Goal: Find specific page/section: Locate a particular part of the current website

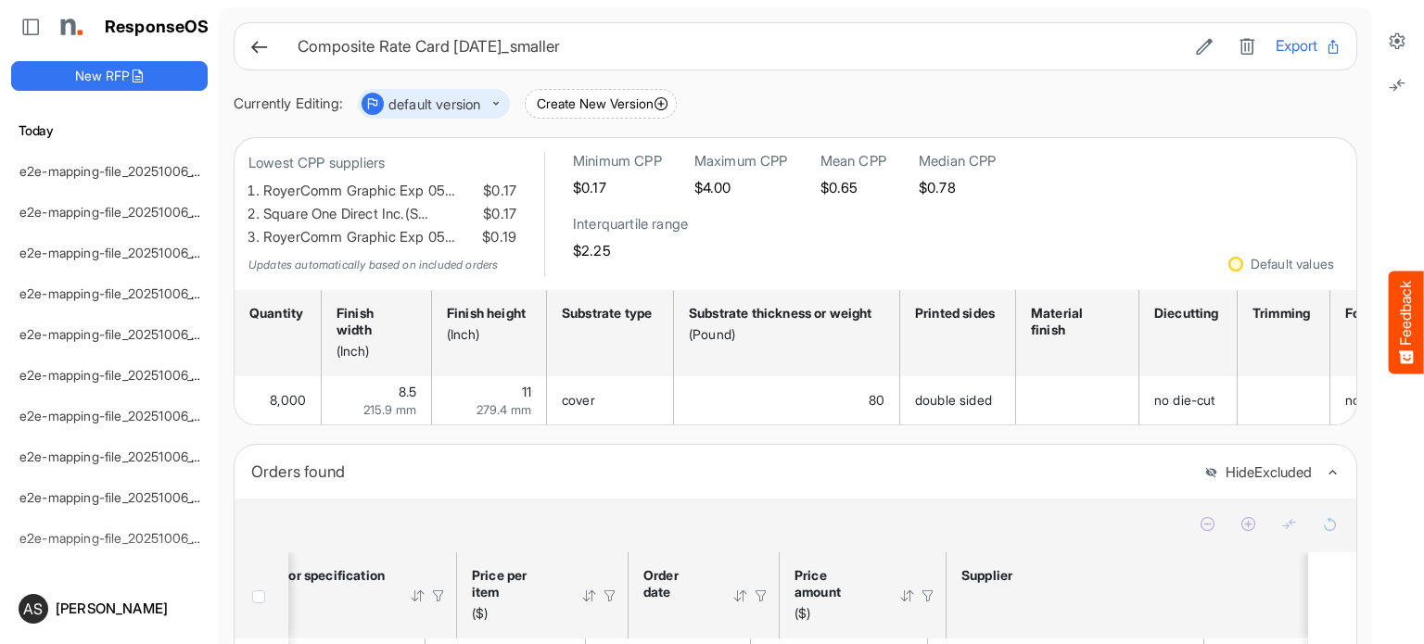
scroll to position [0, 2796]
click at [1195, 45] on icon at bounding box center [1204, 46] width 19 height 19
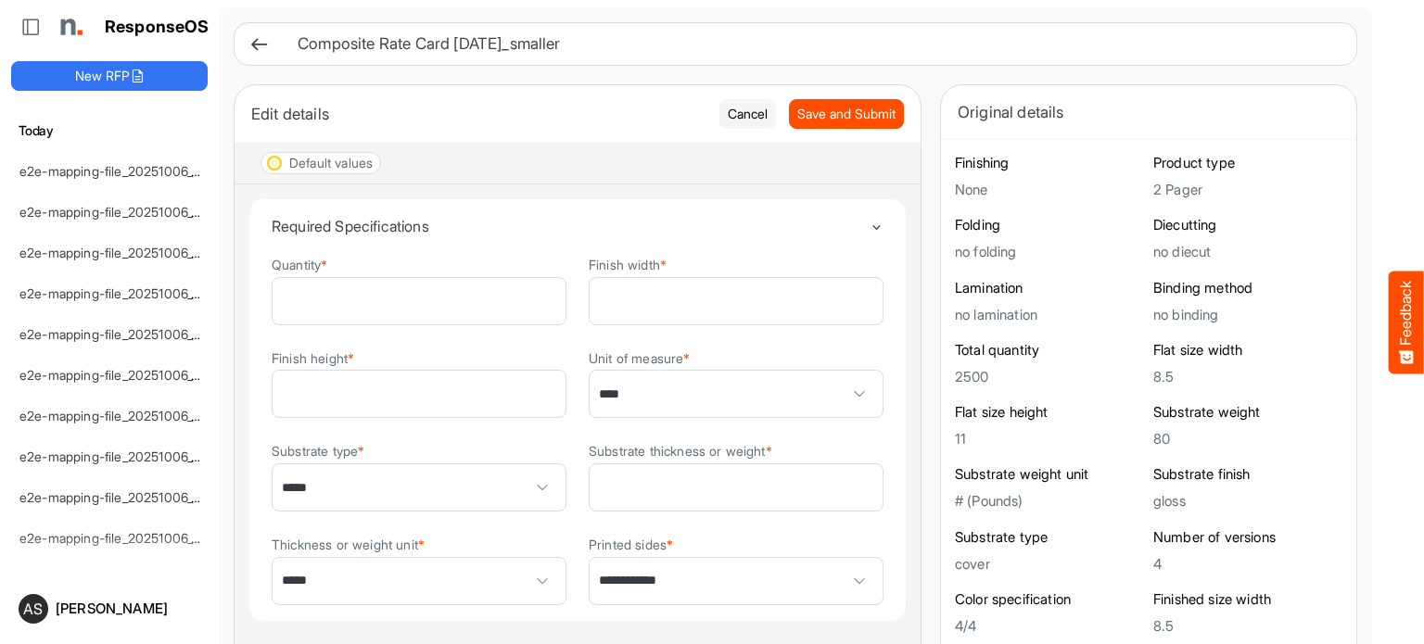
click at [625, 44] on h6 "Composite Rate Card [DATE]_smaller" at bounding box center [812, 44] width 1029 height 16
click at [567, 38] on h6 "Composite Rate Card [DATE]_smaller" at bounding box center [812, 44] width 1029 height 16
click at [577, 37] on h6 "Composite Rate Card [DATE]_smaller" at bounding box center [812, 44] width 1029 height 16
click at [534, 44] on h6 "Composite Rate Card [DATE]_smaller" at bounding box center [812, 44] width 1029 height 16
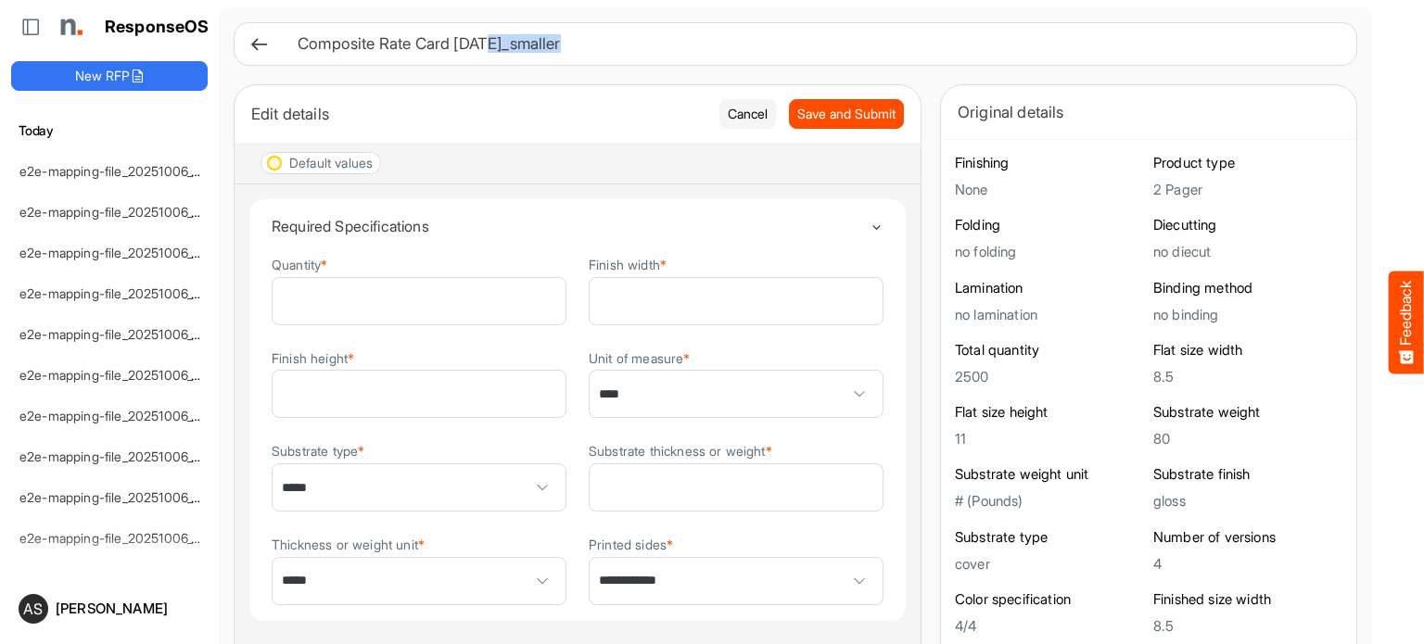
click at [534, 44] on h6 "Composite Rate Card [DATE]_smaller" at bounding box center [812, 44] width 1029 height 16
